Goal: Find contact information: Find contact information

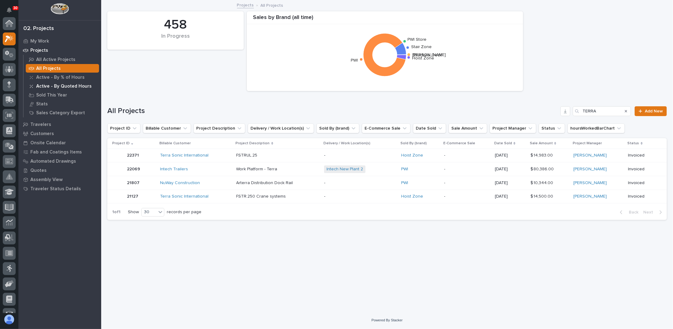
scroll to position [15, 0]
drag, startPoint x: 366, startPoint y: 248, endPoint x: 293, endPoint y: 224, distance: 77.0
click at [366, 248] on div "Loading... Saving… Loading... Saving… 458 In Progress Sales by Brand (all time)…" at bounding box center [387, 149] width 566 height 296
click at [42, 42] on p "My Work" at bounding box center [39, 42] width 19 height 6
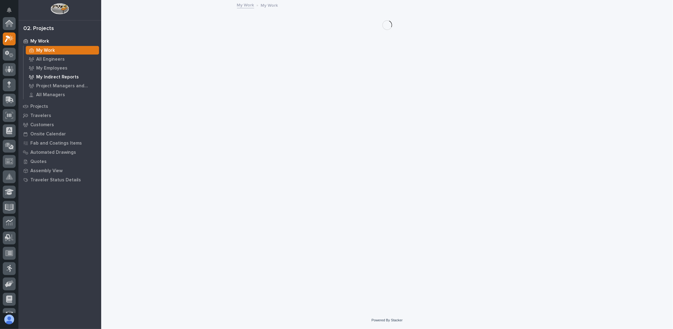
scroll to position [15, 0]
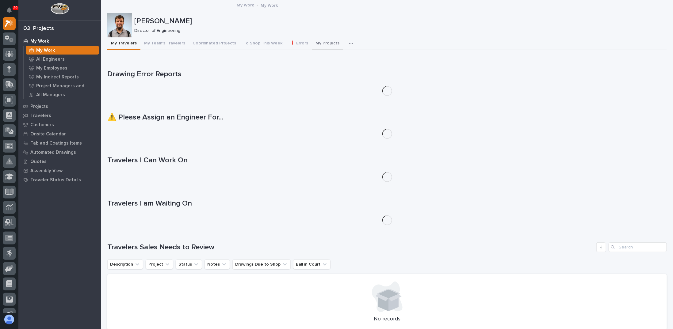
click at [346, 43] on button "button" at bounding box center [352, 43] width 13 height 12
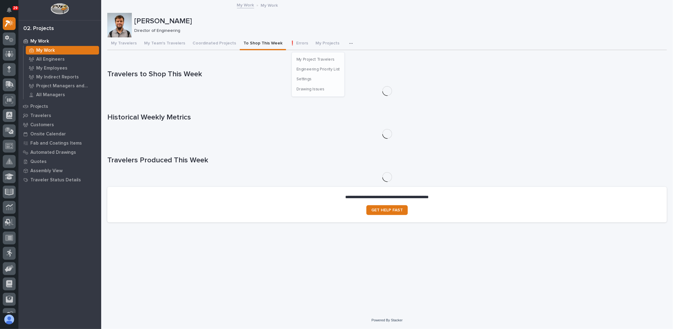
click at [250, 45] on button "To Shop This Week" at bounding box center [263, 43] width 46 height 13
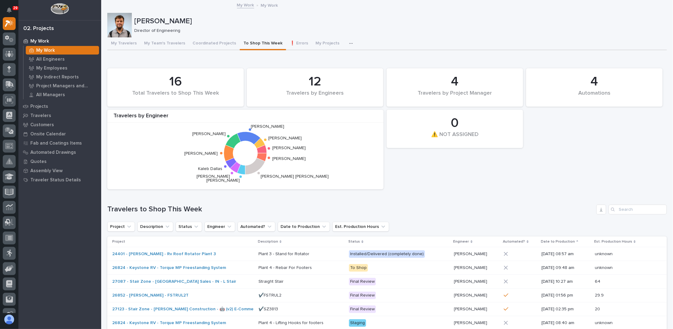
click at [401, 174] on div "4 Automations 16 Total Travelers to Shop This Week 0 ⚠️ NOT ASSIGNED 12 Travele…" at bounding box center [387, 128] width 566 height 127
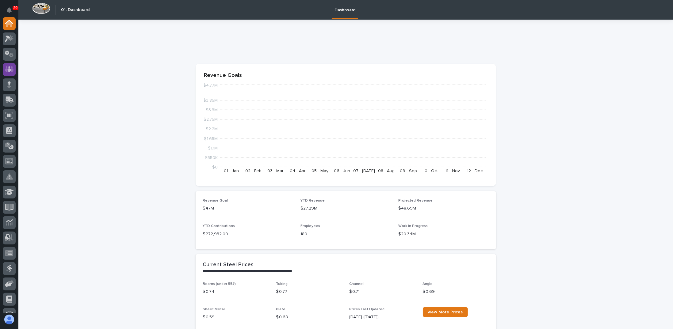
click at [10, 65] on div at bounding box center [9, 69] width 13 height 13
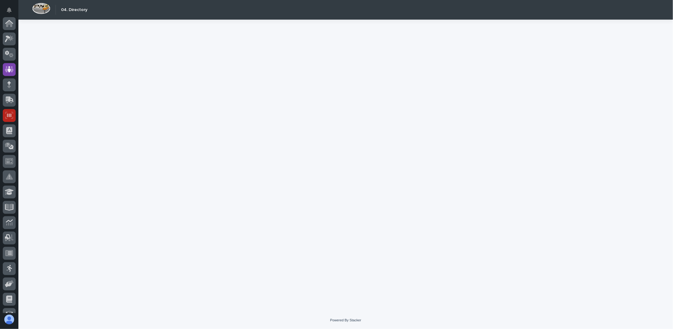
scroll to position [46, 0]
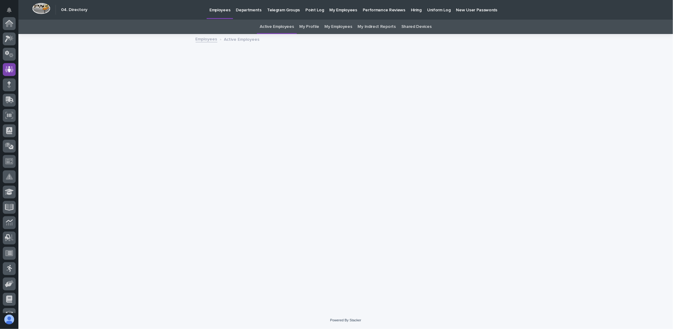
scroll to position [46, 0]
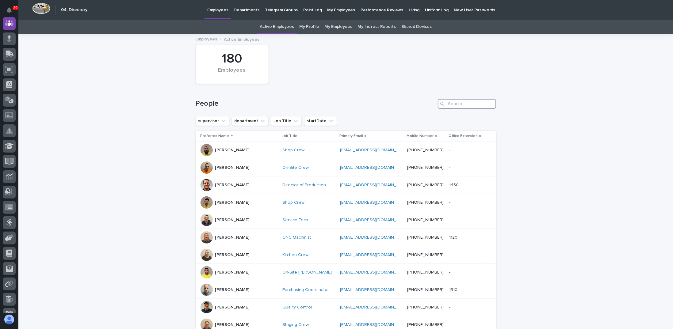
click at [454, 103] on input "Search" at bounding box center [467, 104] width 58 height 10
click at [294, 121] on button "Job Title" at bounding box center [286, 121] width 31 height 10
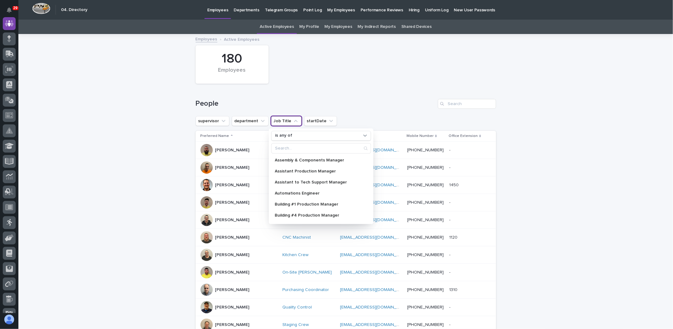
click at [294, 121] on button "Job Title" at bounding box center [286, 121] width 31 height 10
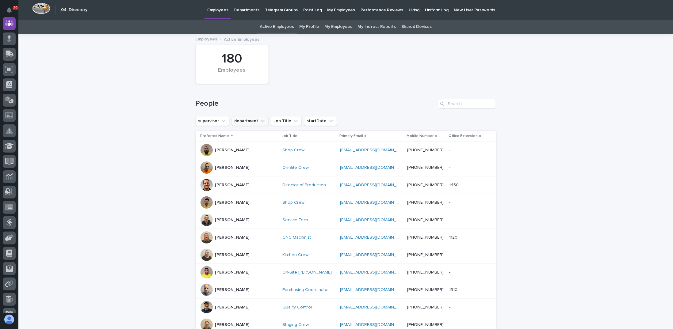
click at [260, 123] on icon "department" at bounding box center [263, 121] width 6 height 6
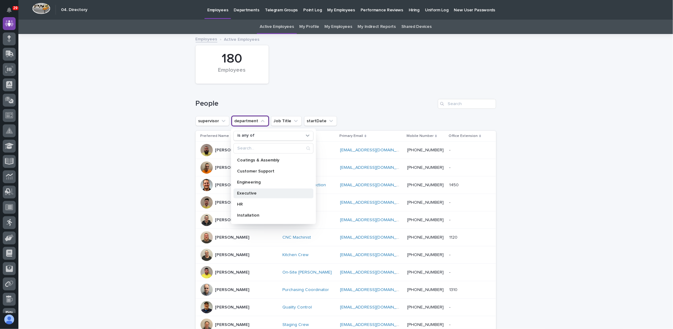
click at [251, 193] on p "Executive" at bounding box center [270, 193] width 67 height 4
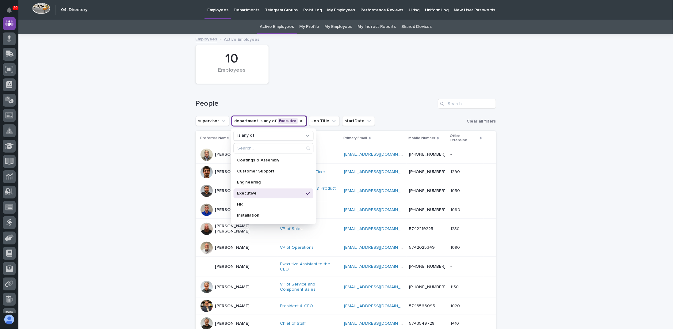
click at [329, 79] on div "10 Employees" at bounding box center [346, 64] width 307 height 44
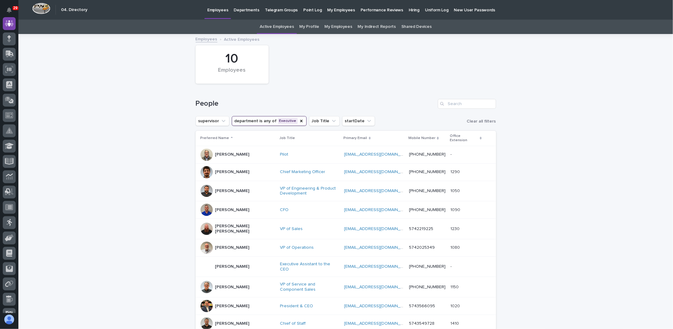
click at [226, 189] on p "[PERSON_NAME]" at bounding box center [232, 191] width 34 height 5
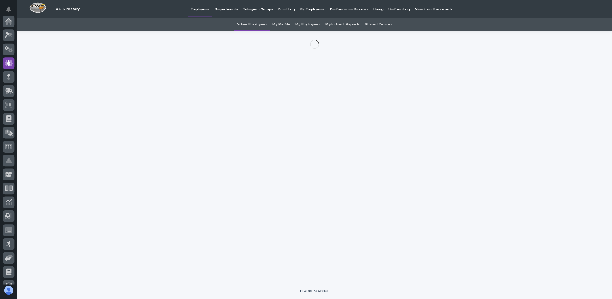
scroll to position [46, 0]
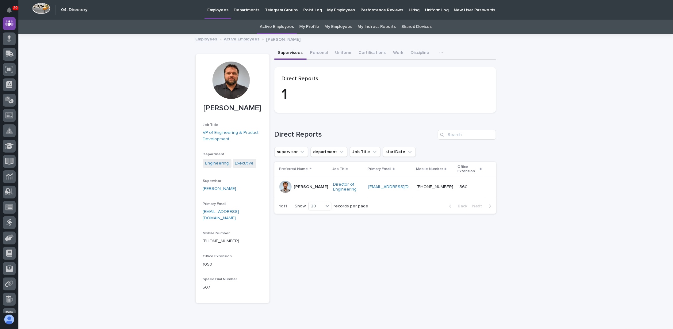
click at [234, 78] on div at bounding box center [230, 80] width 37 height 37
click at [230, 82] on div at bounding box center [230, 80] width 37 height 37
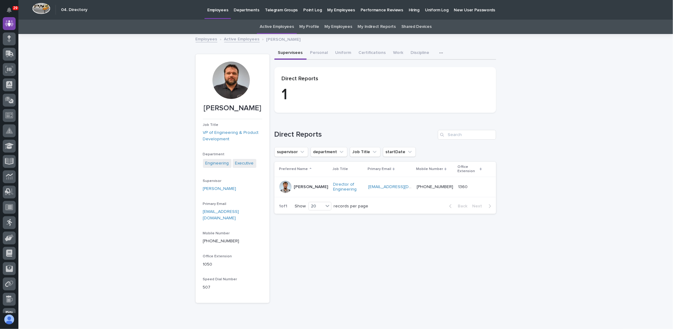
click at [230, 82] on div at bounding box center [230, 80] width 37 height 37
click at [230, 89] on div at bounding box center [230, 80] width 37 height 37
click at [226, 82] on div at bounding box center [230, 80] width 37 height 37
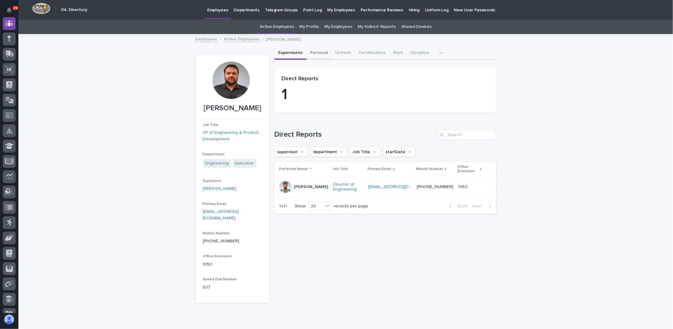
click at [321, 53] on button "Personal" at bounding box center [319, 53] width 25 height 13
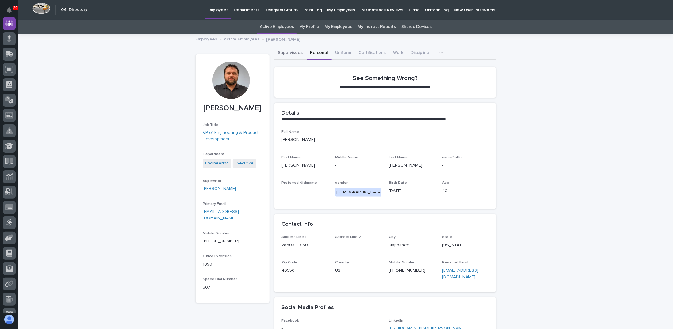
click at [285, 55] on button "Supervisees" at bounding box center [290, 53] width 32 height 13
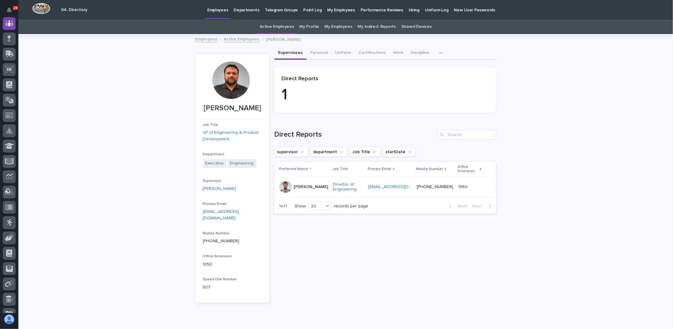
click at [221, 78] on div at bounding box center [230, 80] width 37 height 37
drag, startPoint x: 221, startPoint y: 78, endPoint x: 220, endPoint y: 71, distance: 7.5
click at [220, 71] on div at bounding box center [230, 80] width 37 height 37
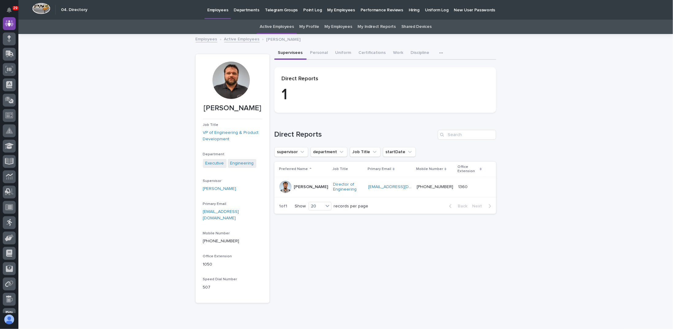
click at [220, 71] on div at bounding box center [230, 80] width 37 height 37
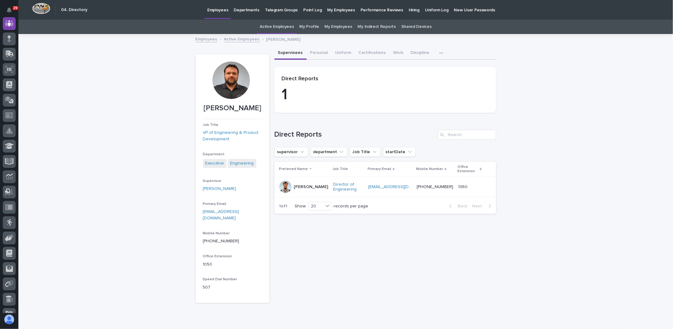
click at [220, 71] on div at bounding box center [230, 80] width 37 height 37
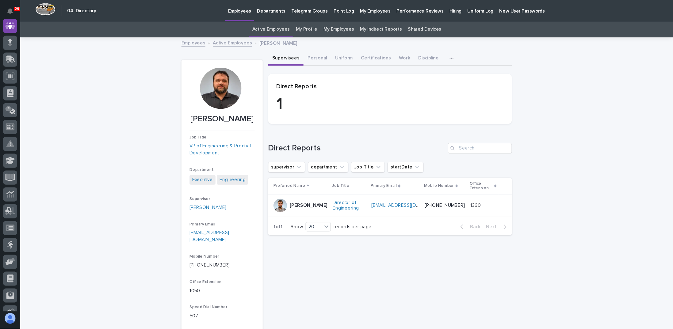
scroll to position [46, 0]
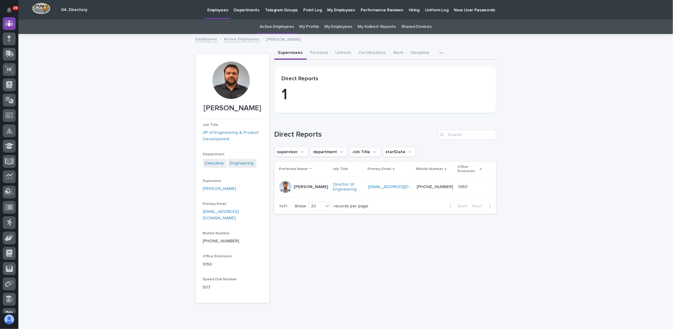
click at [183, 103] on div "Loading... Saving… Loading... Saving… [PERSON_NAME] [PERSON_NAME] Job Title VP …" at bounding box center [345, 184] width 655 height 299
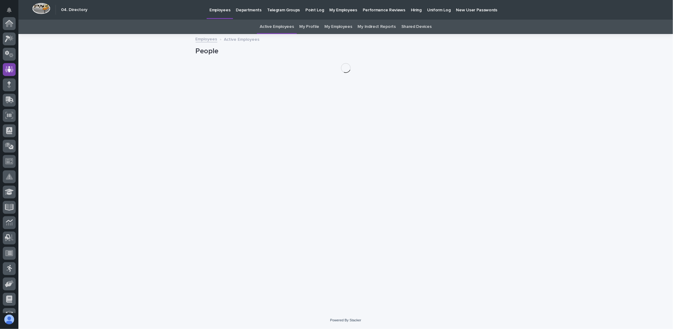
scroll to position [46, 0]
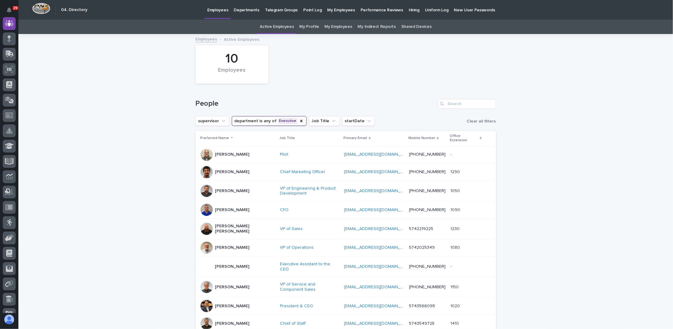
click at [235, 189] on div "[PERSON_NAME]" at bounding box center [232, 191] width 34 height 10
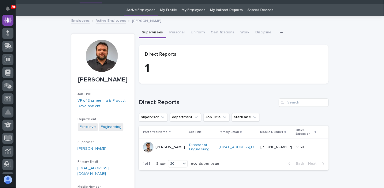
scroll to position [46, 0]
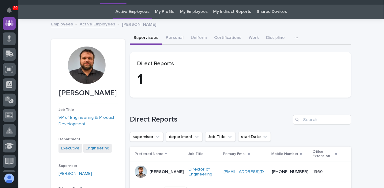
click at [168, 87] on p "1" at bounding box center [240, 80] width 207 height 18
click at [153, 173] on p "[PERSON_NAME]" at bounding box center [167, 172] width 34 height 5
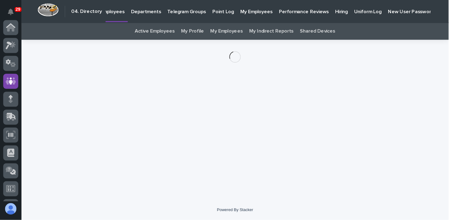
scroll to position [46, 0]
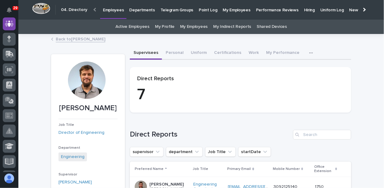
drag, startPoint x: 85, startPoint y: 78, endPoint x: 82, endPoint y: 80, distance: 3.7
click at [85, 78] on div at bounding box center [86, 80] width 37 height 37
click at [76, 66] on div at bounding box center [86, 80] width 37 height 37
click at [61, 80] on div at bounding box center [87, 83] width 57 height 42
click at [51, 84] on section "[PERSON_NAME] Job Title Director of Engineering Department Engineering Supervis…" at bounding box center [88, 175] width 74 height 243
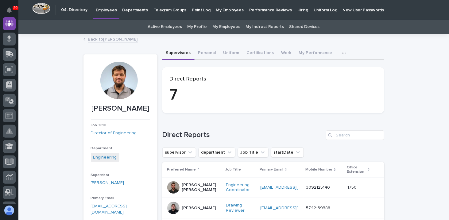
scroll to position [46, 0]
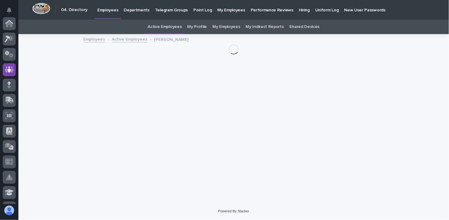
scroll to position [46, 0]
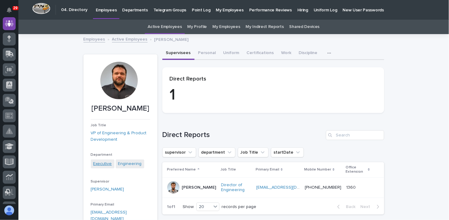
click at [106, 164] on link "Executive" at bounding box center [102, 163] width 19 height 6
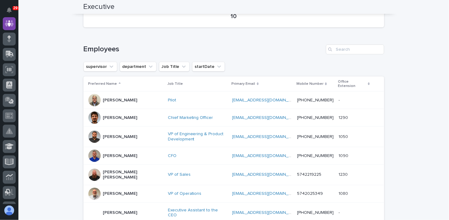
scroll to position [102, 0]
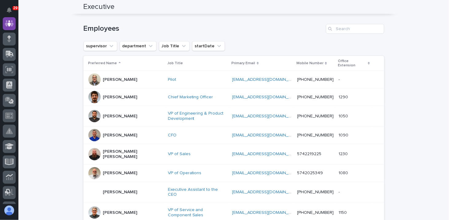
click at [110, 94] on p "[PERSON_NAME]" at bounding box center [120, 96] width 34 height 5
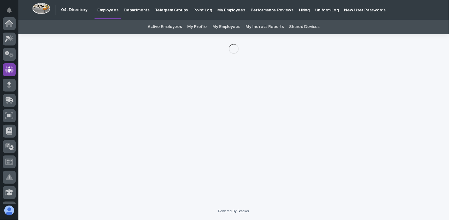
scroll to position [46, 0]
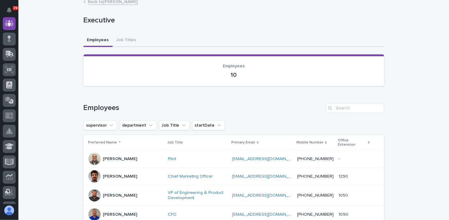
scroll to position [82, 0]
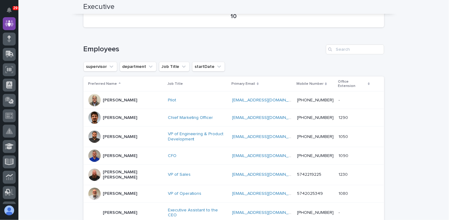
click at [113, 153] on p "[PERSON_NAME]" at bounding box center [120, 155] width 34 height 5
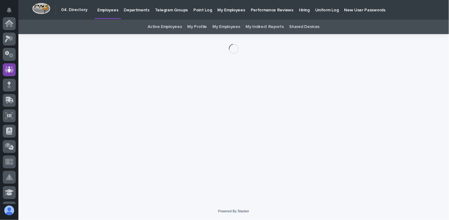
scroll to position [46, 0]
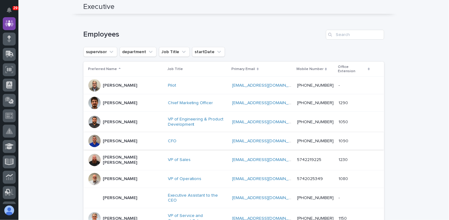
scroll to position [102, 0]
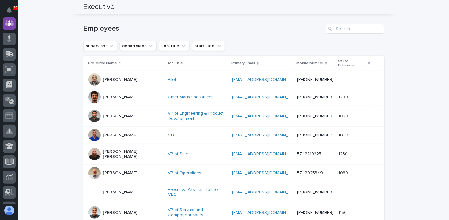
click at [116, 150] on p "[PERSON_NAME] [PERSON_NAME]" at bounding box center [133, 154] width 60 height 10
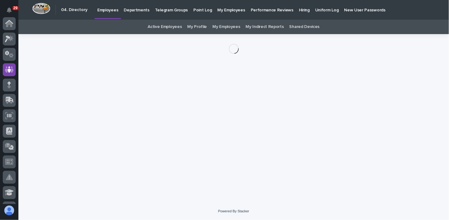
scroll to position [46, 0]
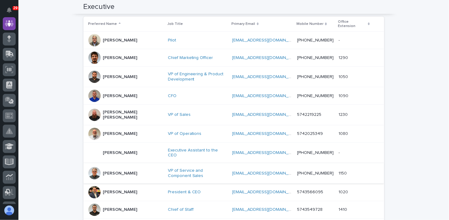
scroll to position [143, 0]
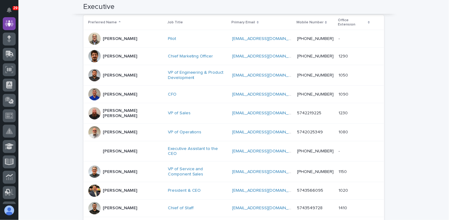
click at [122, 165] on div "[PERSON_NAME]" at bounding box center [125, 171] width 75 height 12
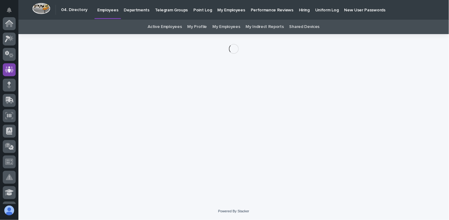
scroll to position [46, 0]
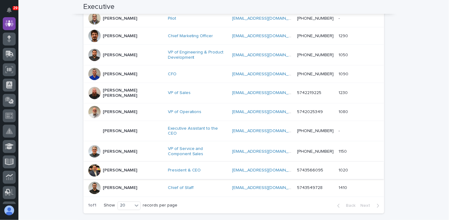
scroll to position [163, 0]
click at [116, 167] on p "[PERSON_NAME]" at bounding box center [120, 169] width 34 height 5
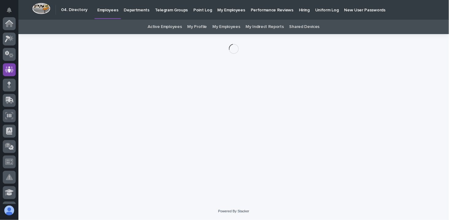
scroll to position [46, 0]
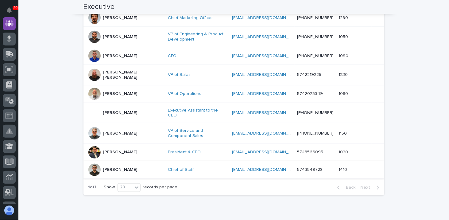
scroll to position [184, 0]
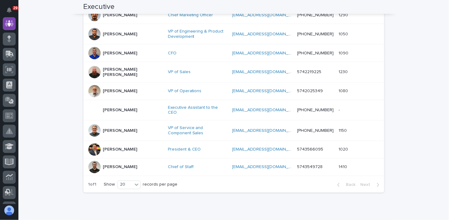
click at [111, 164] on p "[PERSON_NAME]" at bounding box center [120, 166] width 34 height 5
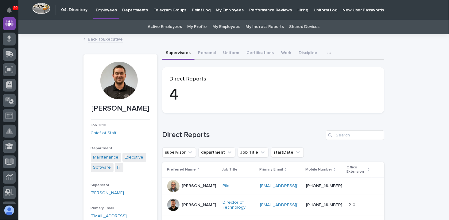
click at [116, 78] on div at bounding box center [118, 80] width 37 height 37
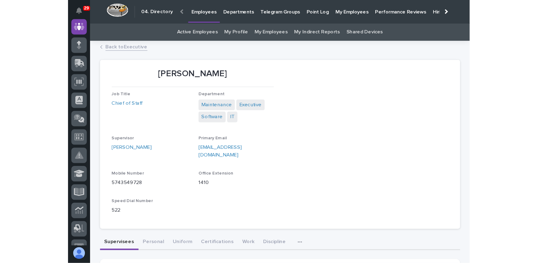
scroll to position [46, 0]
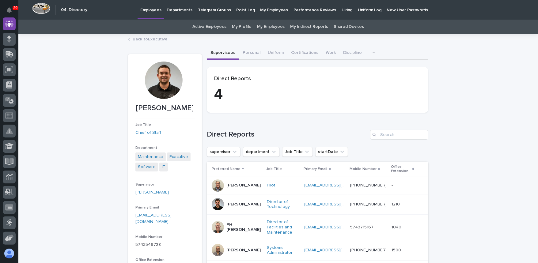
click at [140, 37] on link "Back to Executive" at bounding box center [150, 38] width 35 height 7
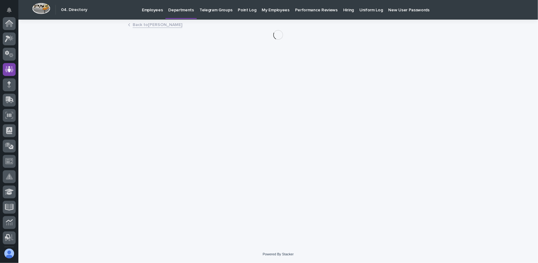
scroll to position [46, 0]
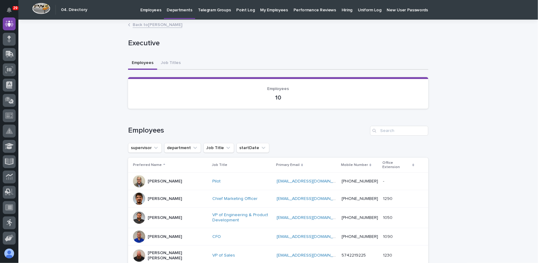
click at [146, 25] on link "Back to [PERSON_NAME]" at bounding box center [158, 24] width 50 height 7
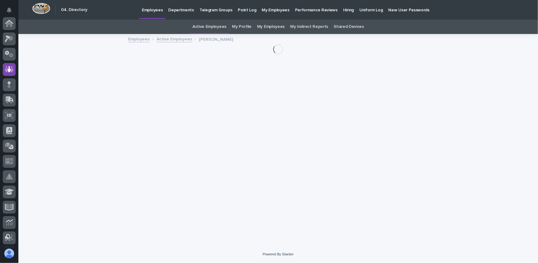
scroll to position [46, 0]
click at [166, 40] on link "Active Employees" at bounding box center [175, 38] width 36 height 7
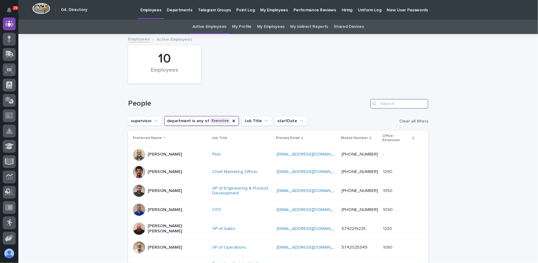
click at [404, 104] on input "Search" at bounding box center [399, 104] width 58 height 10
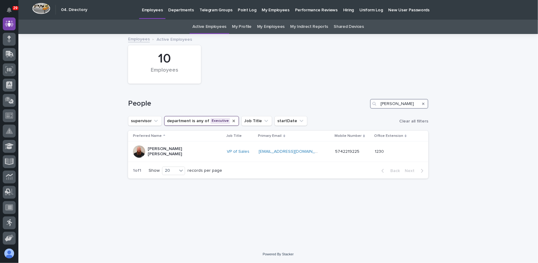
type input "[PERSON_NAME]"
click at [231, 120] on icon "department" at bounding box center [233, 121] width 5 height 5
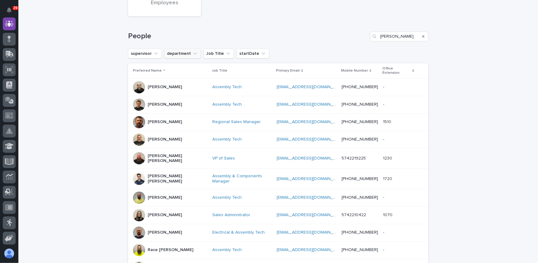
scroll to position [74, 0]
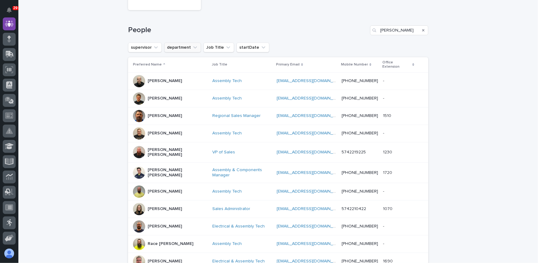
click at [163, 168] on div "[PERSON_NAME] [PERSON_NAME]" at bounding box center [178, 172] width 60 height 15
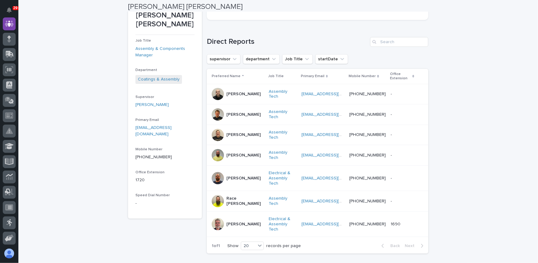
scroll to position [98, 0]
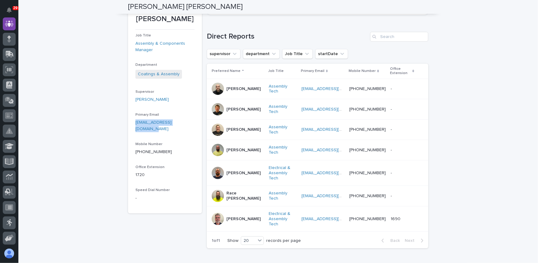
drag, startPoint x: 133, startPoint y: 114, endPoint x: 191, endPoint y: 113, distance: 57.6
click at [191, 113] on section "[PERSON_NAME] [PERSON_NAME] Job Title Assembly & Components Manager Department …" at bounding box center [165, 85] width 74 height 258
copy link "[EMAIL_ADDRESS][DOMAIN_NAME]"
click at [243, 217] on p "[PERSON_NAME]" at bounding box center [244, 219] width 34 height 5
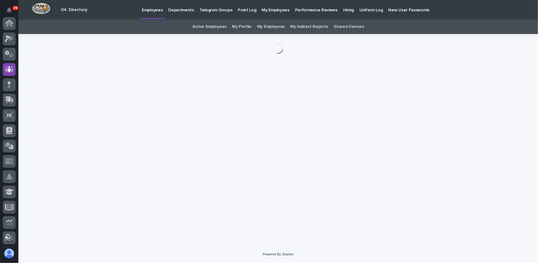
scroll to position [46, 0]
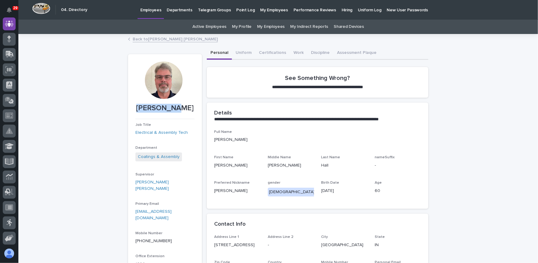
drag, startPoint x: 145, startPoint y: 106, endPoint x: 179, endPoint y: 109, distance: 33.9
click at [179, 109] on p "[PERSON_NAME]" at bounding box center [165, 108] width 59 height 9
copy p "[PERSON_NAME]"
drag, startPoint x: 131, startPoint y: 205, endPoint x: 172, endPoint y: 206, distance: 40.8
click at [172, 206] on section "[PERSON_NAME] Job Title Electrical & Assembly Tech Department Coatings & Assemb…" at bounding box center [165, 178] width 74 height 249
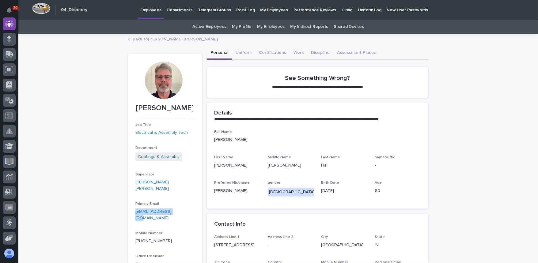
copy link "[EMAIL_ADDRESS][DOMAIN_NAME]"
